Goal: Task Accomplishment & Management: Manage account settings

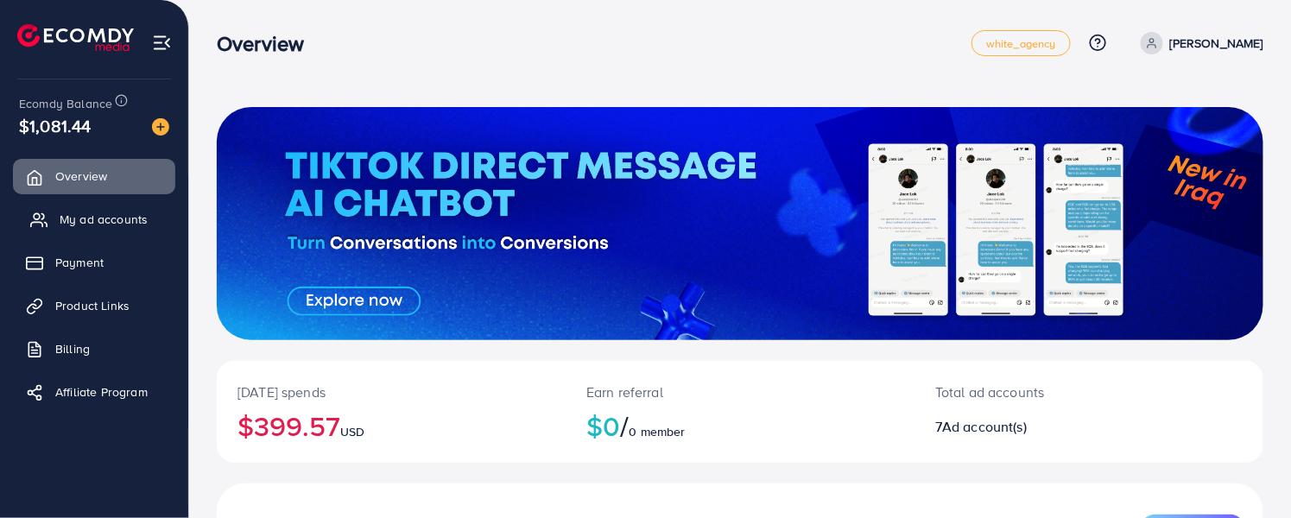
click at [84, 218] on span "My ad accounts" at bounding box center [104, 219] width 88 height 17
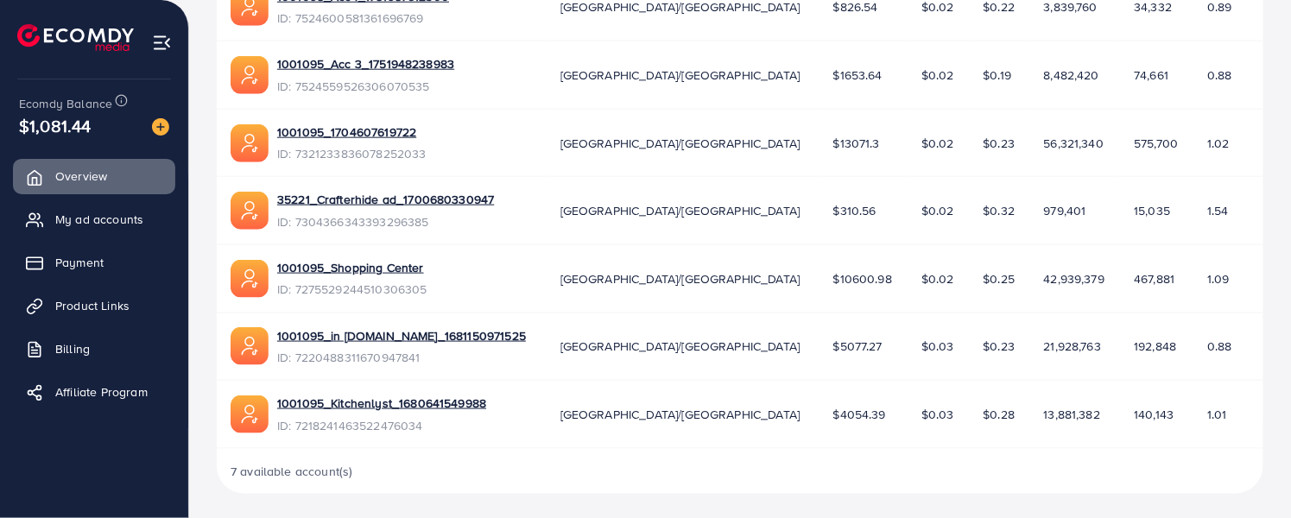
scroll to position [637, 0]
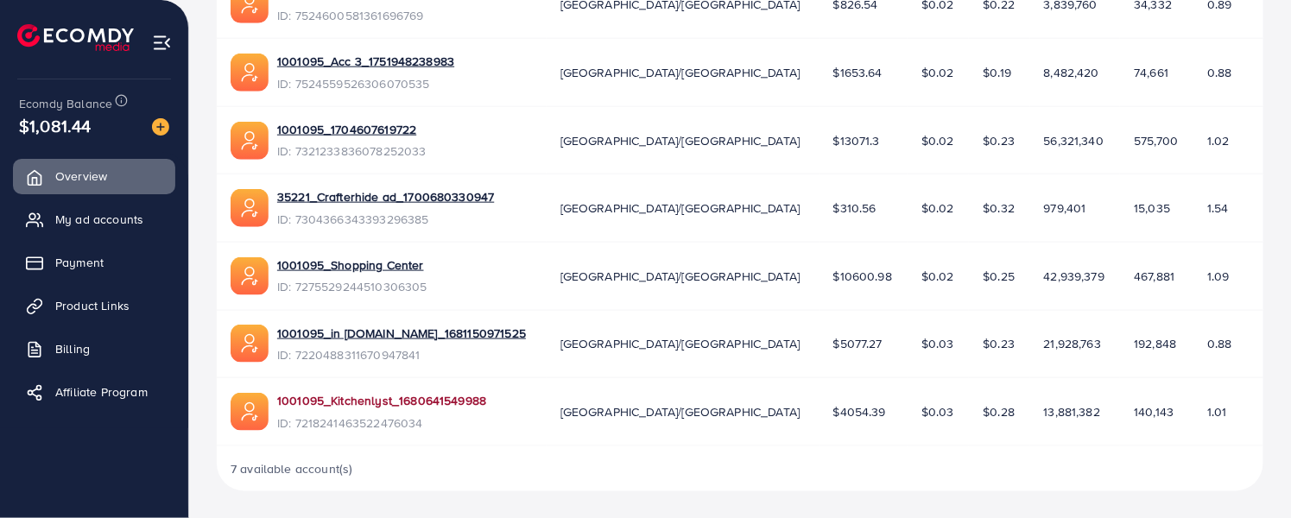
click at [367, 401] on link "1001095_Kitchenlyst_1680641549988" at bounding box center [381, 400] width 209 height 17
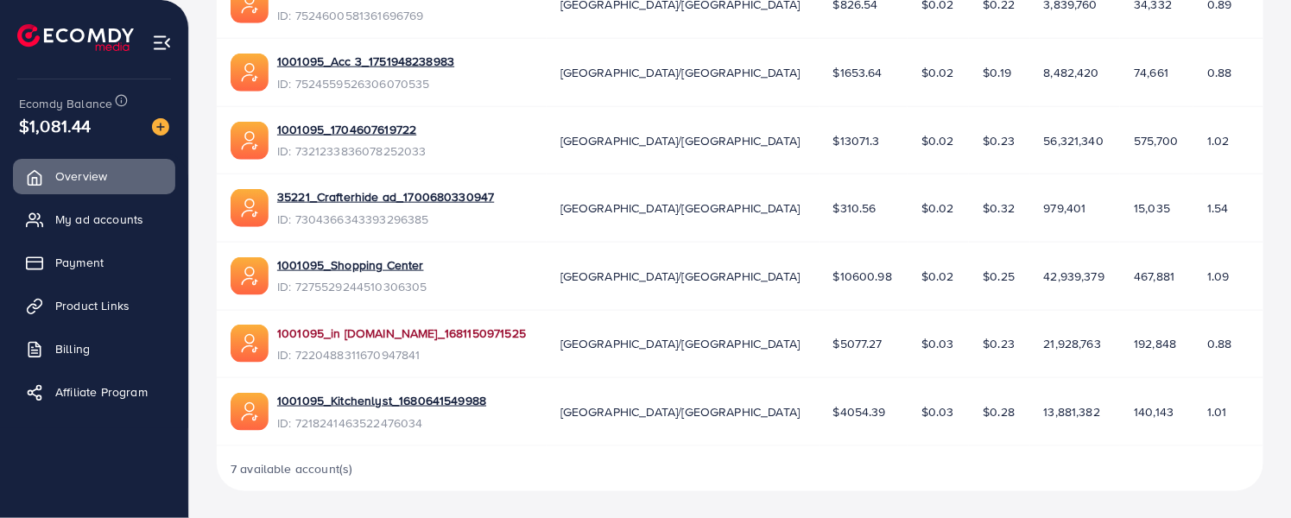
click at [361, 332] on link "1001095_in [DOMAIN_NAME]_1681150971525" at bounding box center [401, 333] width 249 height 17
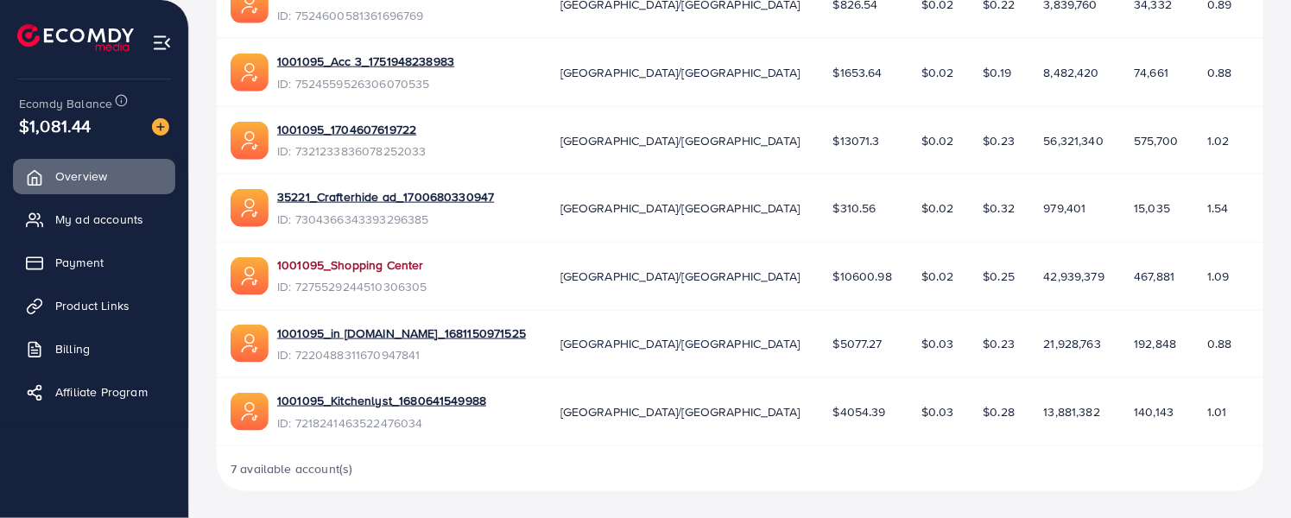
click at [345, 268] on link "1001095_Shopping Center" at bounding box center [352, 264] width 150 height 17
click at [369, 127] on link "1001095_1704607619722" at bounding box center [351, 129] width 149 height 17
